Goal: Information Seeking & Learning: Learn about a topic

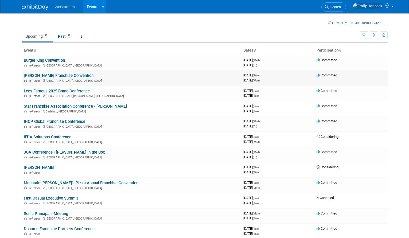
click at [71, 75] on link "[PERSON_NAME] Franchise Convention" at bounding box center [59, 75] width 70 height 5
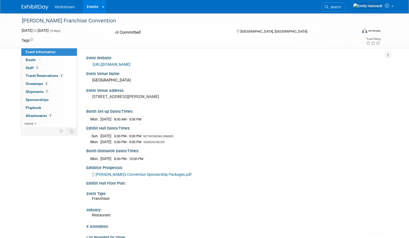
drag, startPoint x: 170, startPoint y: 80, endPoint x: 91, endPoint y: 79, distance: 79.1
click at [91, 80] on div "Loews Arlington Hotel & Convention Center" at bounding box center [236, 80] width 293 height 8
copy div "Loews Arlington Hotel & Convention Center"
click at [126, 65] on link "https://na.eventscloud.com/website/86628/home/" at bounding box center [112, 64] width 38 height 4
click at [46, 66] on link "3 Staff 3" at bounding box center [49, 68] width 56 height 8
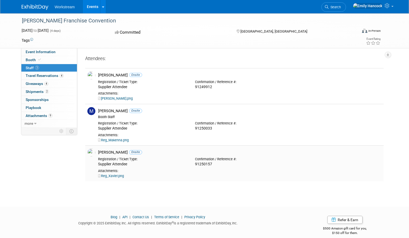
click at [113, 176] on link "Reg_Xavier.png" at bounding box center [111, 176] width 26 height 4
click at [55, 75] on span "Travel Reservations 4" at bounding box center [45, 75] width 38 height 4
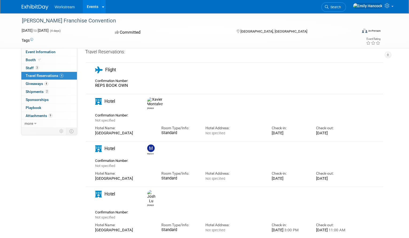
scroll to position [24, 0]
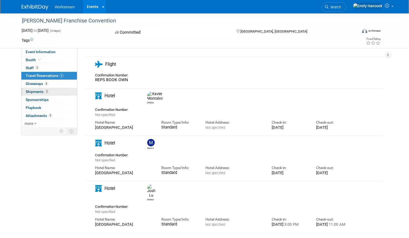
click at [60, 91] on link "2 Shipments 2" at bounding box center [49, 92] width 56 height 8
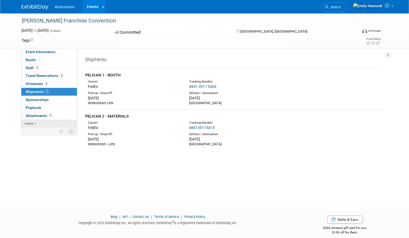
click at [36, 123] on link "more" at bounding box center [49, 124] width 56 height 8
click at [38, 131] on span "Event Binder (.pdf export)" at bounding box center [47, 131] width 43 height 4
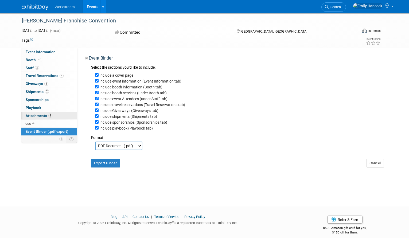
click at [41, 118] on span "Attachments 9" at bounding box center [39, 116] width 27 height 4
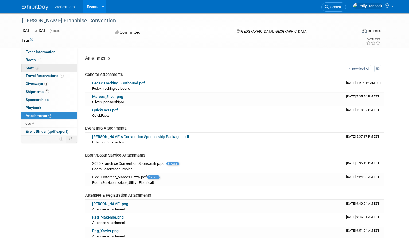
click at [49, 67] on link "3 Staff 3" at bounding box center [49, 68] width 56 height 8
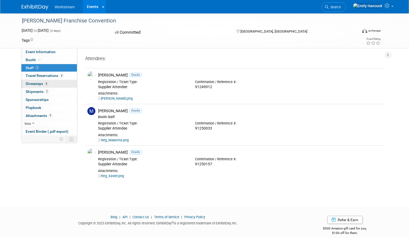
click at [47, 83] on span "4" at bounding box center [46, 84] width 4 height 4
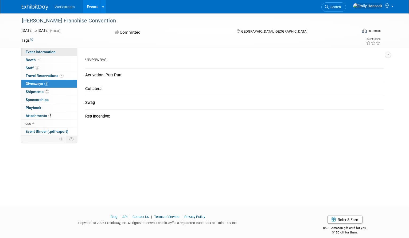
click at [48, 53] on span "Event Information" at bounding box center [41, 52] width 30 height 4
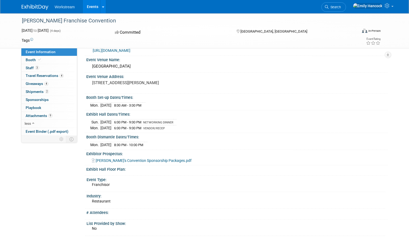
scroll to position [11, 0]
